Goal: Task Accomplishment & Management: Manage account settings

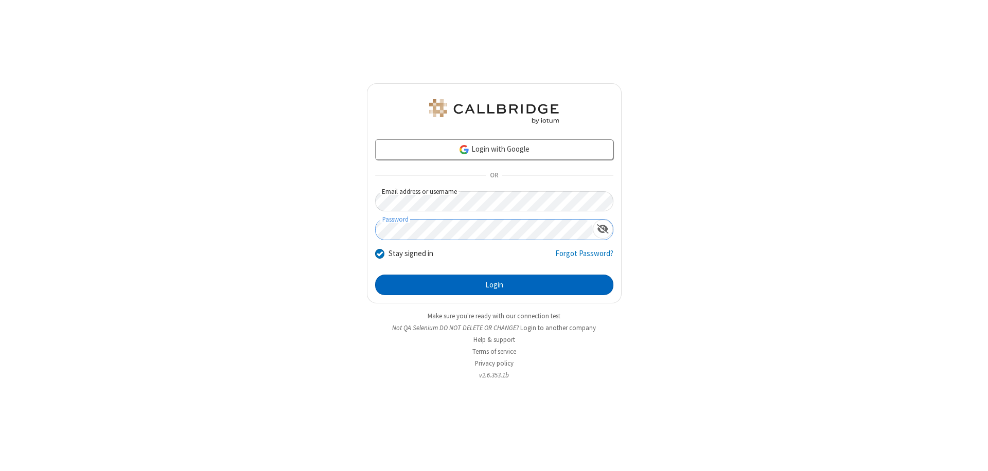
click at [494, 285] on button "Login" at bounding box center [494, 285] width 238 height 21
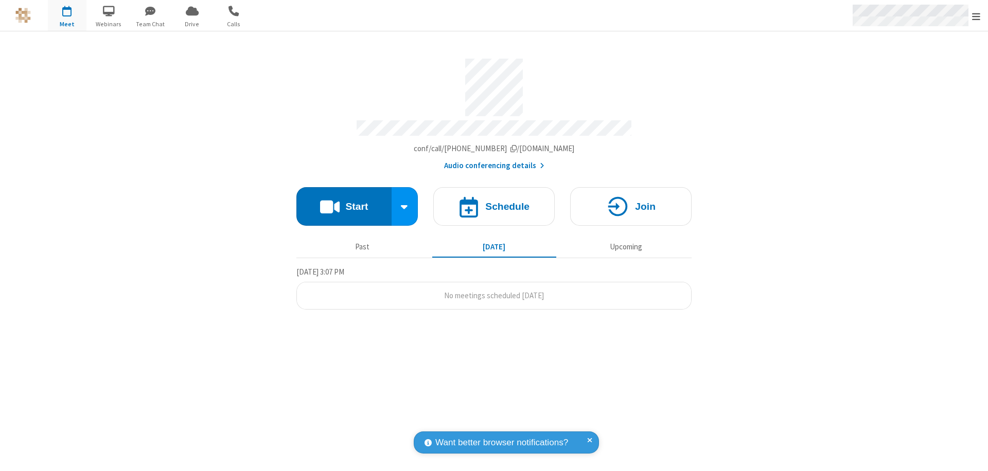
click at [976, 16] on span "Open menu" at bounding box center [976, 16] width 8 height 10
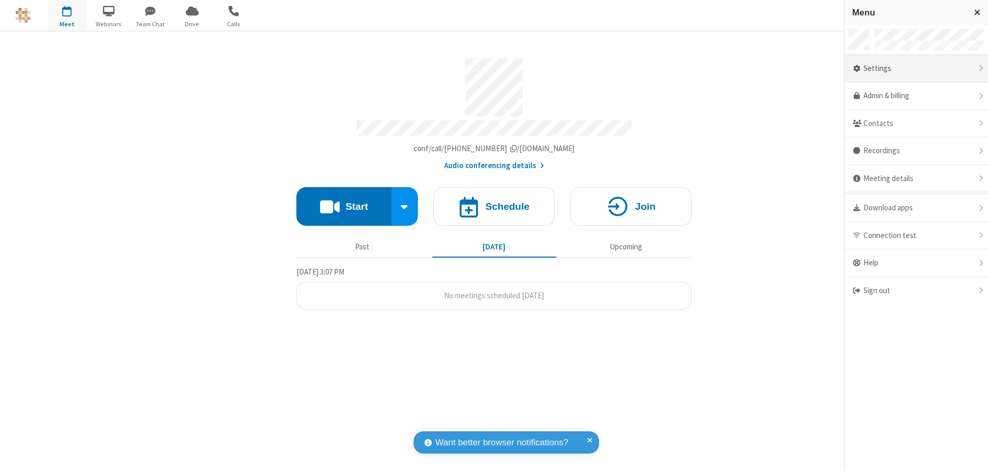
click at [916, 68] on div "Settings" at bounding box center [917, 69] width 144 height 28
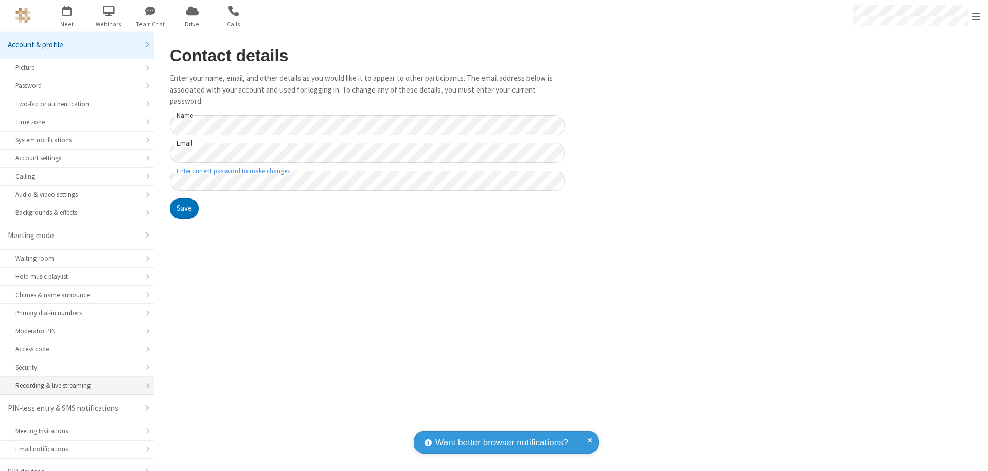
click at [73, 381] on div "Recording & live streaming" at bounding box center [76, 386] width 123 height 10
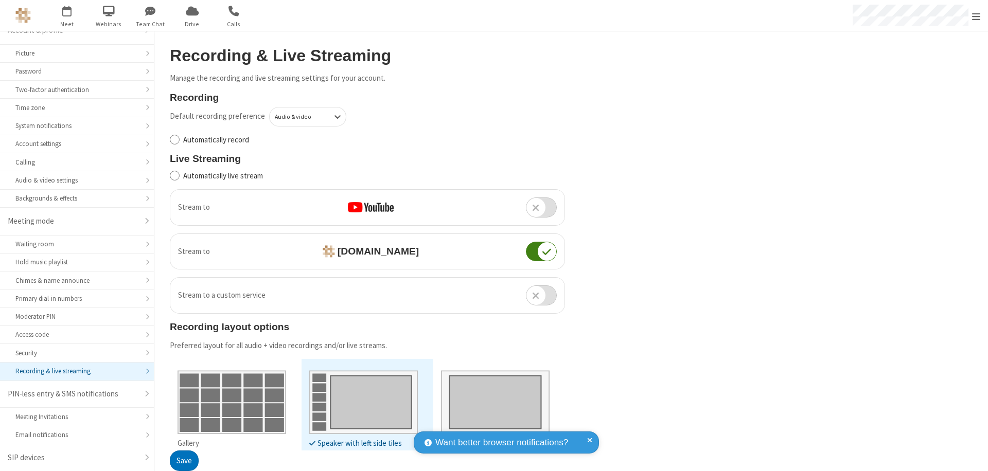
click at [174, 139] on input "Automatically record" at bounding box center [175, 139] width 10 height 11
checkbox input "true"
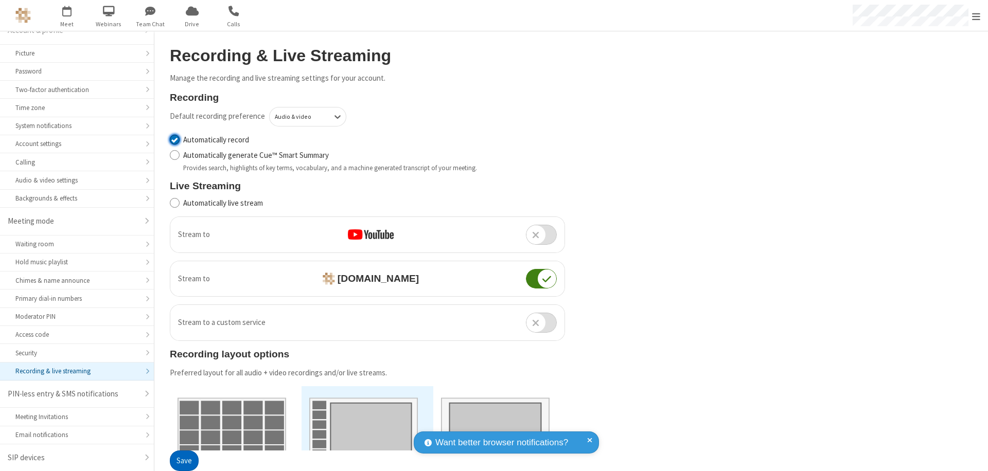
click at [184, 461] on button "Save" at bounding box center [184, 461] width 29 height 21
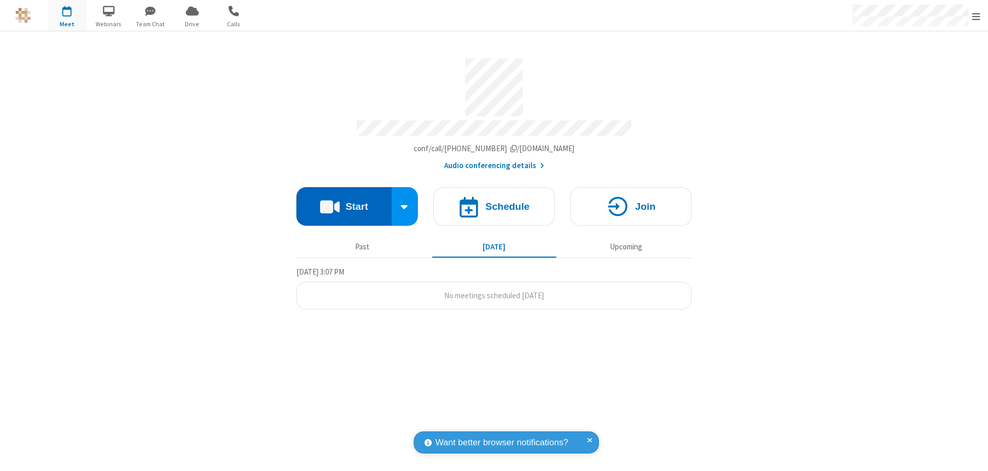
click at [344, 202] on button "Start" at bounding box center [343, 206] width 95 height 39
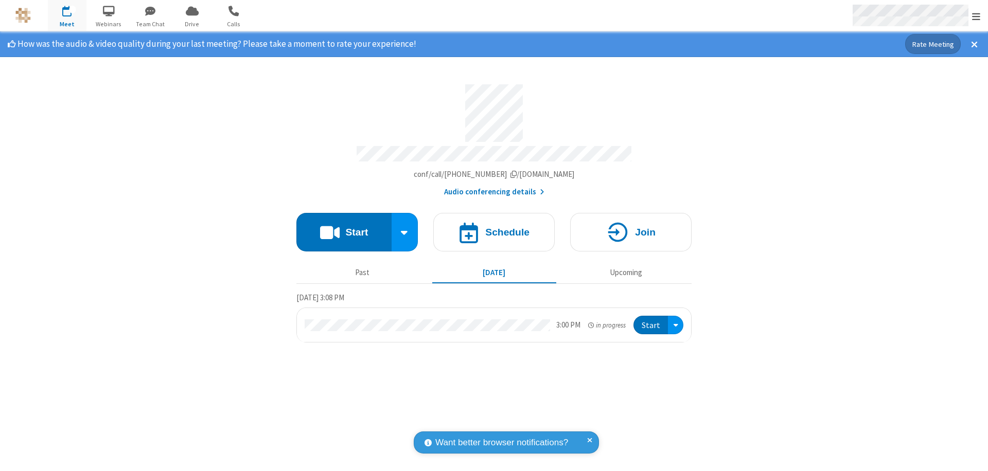
click at [976, 16] on span "Open menu" at bounding box center [976, 16] width 8 height 10
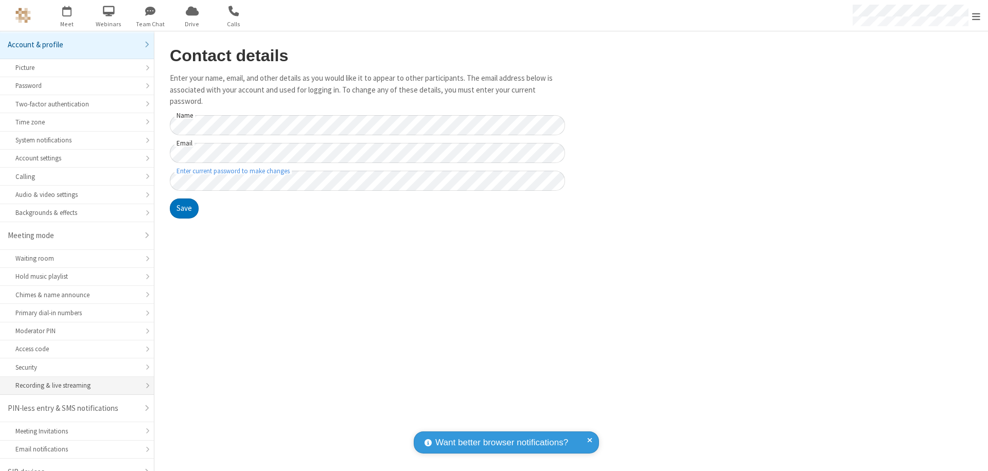
click at [73, 381] on div "Recording & live streaming" at bounding box center [76, 386] width 123 height 10
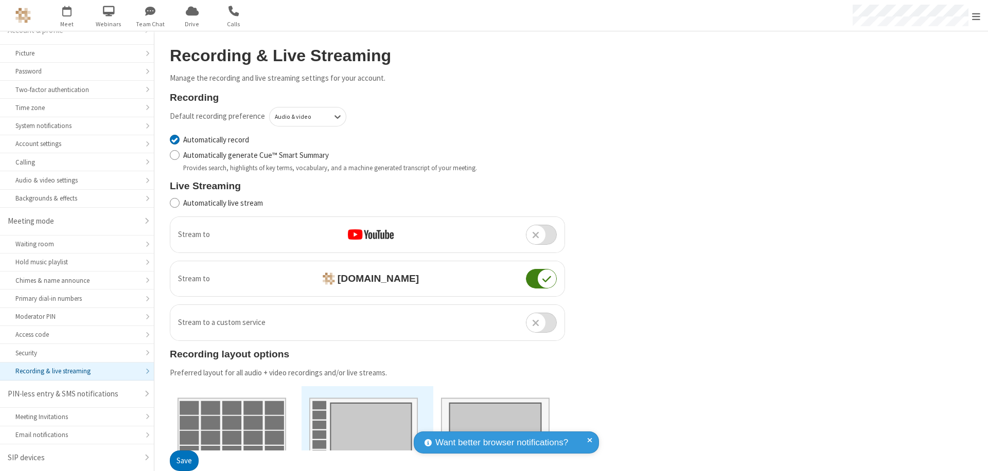
click at [174, 139] on input "Automatically record" at bounding box center [175, 139] width 10 height 11
checkbox input "false"
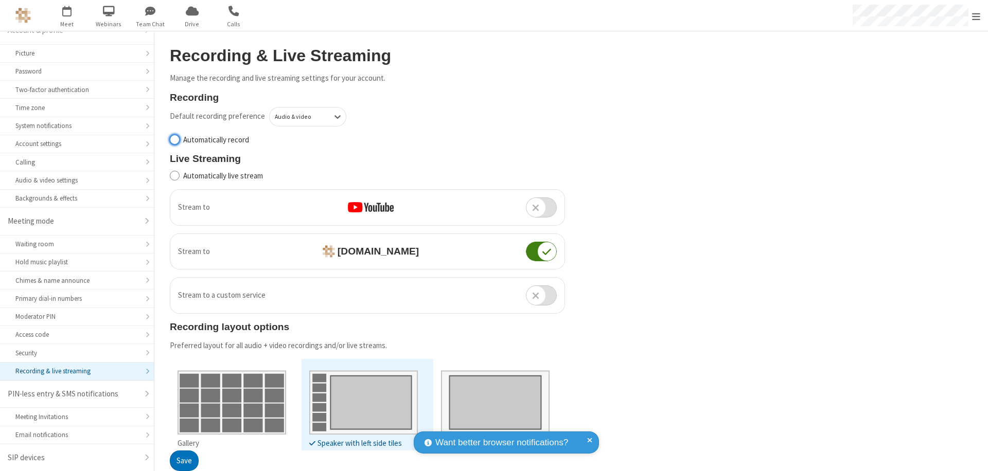
click at [184, 461] on button "Save" at bounding box center [184, 461] width 29 height 21
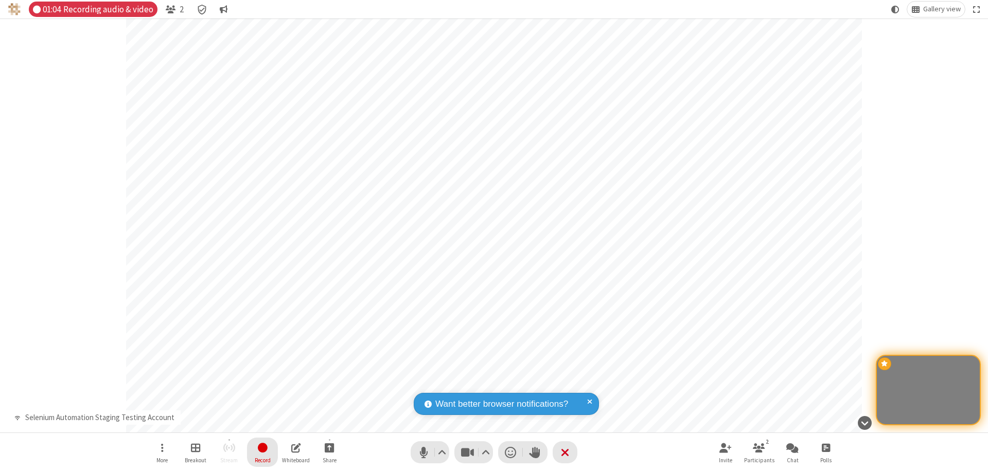
click at [263, 452] on span "Stop recording" at bounding box center [263, 448] width 12 height 13
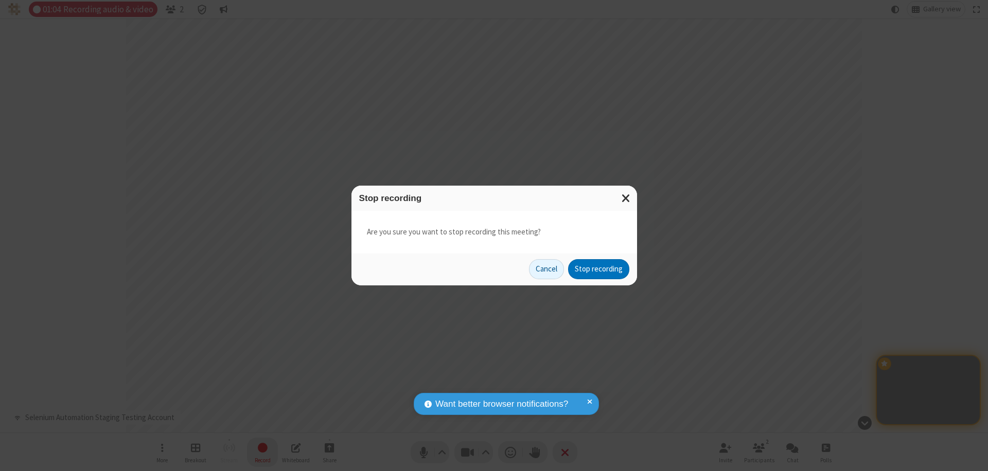
click at [599, 269] on button "Stop recording" at bounding box center [598, 269] width 61 height 21
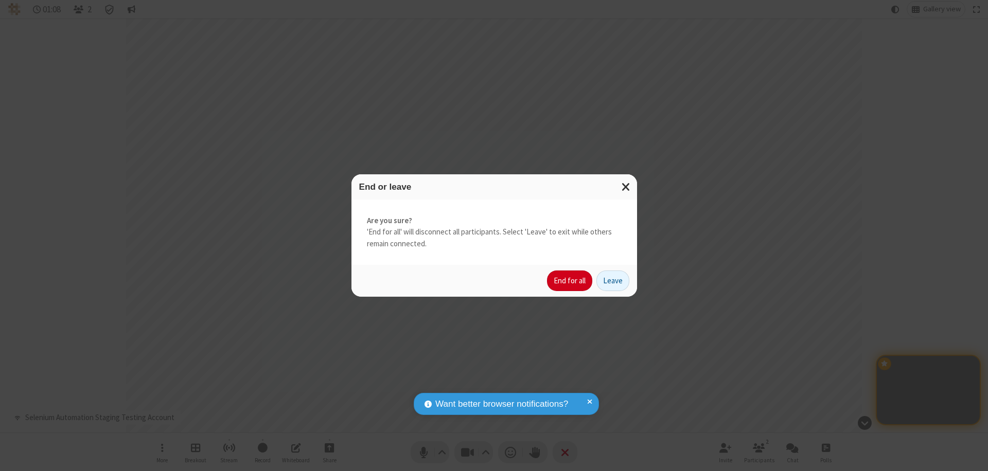
click at [570, 281] on button "End for all" at bounding box center [569, 281] width 45 height 21
